Goal: Task Accomplishment & Management: Use online tool/utility

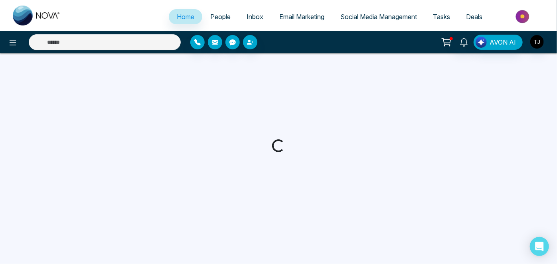
select select "*"
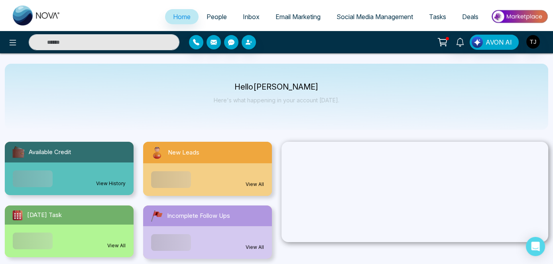
click at [345, 22] on link "Social Media Management" at bounding box center [374, 16] width 92 height 15
